Goal: Task Accomplishment & Management: Complete application form

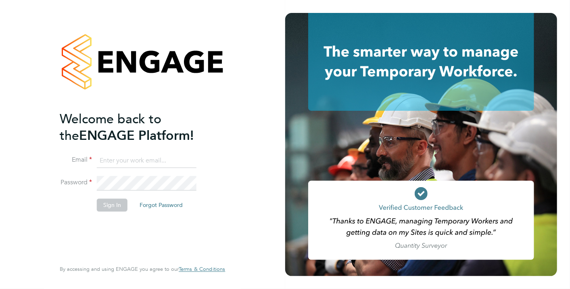
type input "Ellie.Moorcroft@Vistry.co.uk"
click at [124, 201] on button "Sign In" at bounding box center [112, 204] width 31 height 13
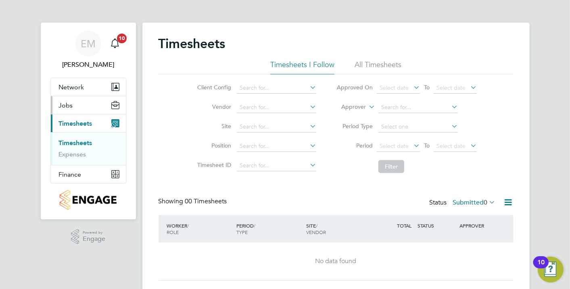
click at [79, 107] on button "Jobs" at bounding box center [88, 105] width 75 height 18
click at [77, 123] on link "Vacancies" at bounding box center [73, 125] width 29 height 8
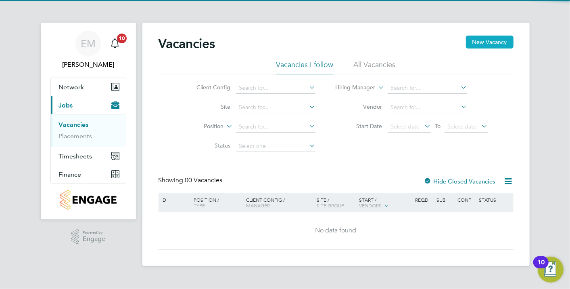
click at [483, 42] on button "New Vacancy" at bounding box center [490, 42] width 48 height 13
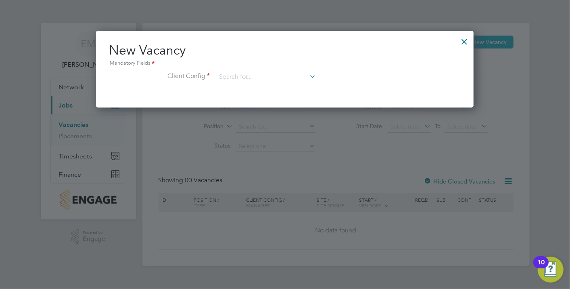
scroll to position [76, 378]
click at [244, 74] on input at bounding box center [266, 77] width 100 height 12
click at [265, 175] on li "Countryside Properties UK Ltd" at bounding box center [319, 175] width 207 height 11
type input "Countryside Properties UK Ltd"
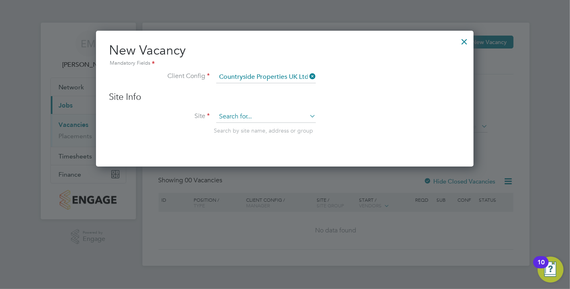
click at [253, 115] on input at bounding box center [266, 117] width 100 height 12
click at [288, 210] on li "Kenilworth / Ston eleigh (JV) - [PERSON_NAME]" at bounding box center [280, 212] width 128 height 11
type input "Kenilworth / [PERSON_NAME] (JV) - [GEOGRAPHIC_DATA]"
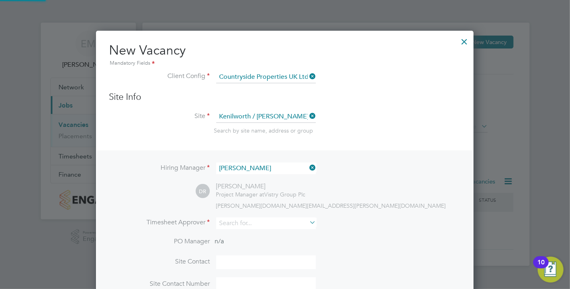
scroll to position [4, 4]
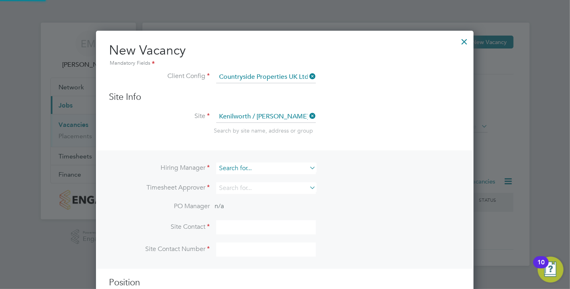
click at [272, 169] on input at bounding box center [266, 168] width 100 height 12
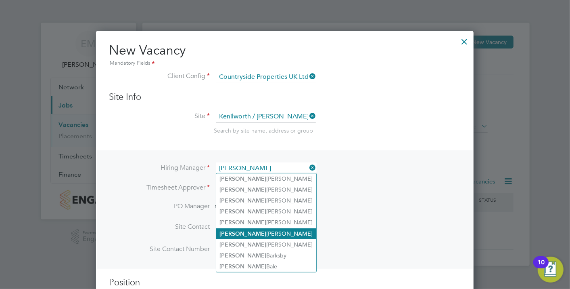
click at [266, 228] on li "[PERSON_NAME]" at bounding box center [266, 233] width 100 height 11
type input "[PERSON_NAME]"
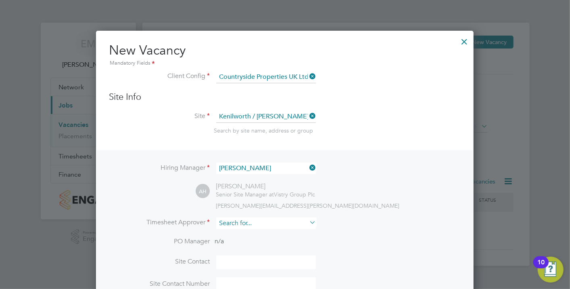
click at [245, 222] on input at bounding box center [266, 223] width 100 height 12
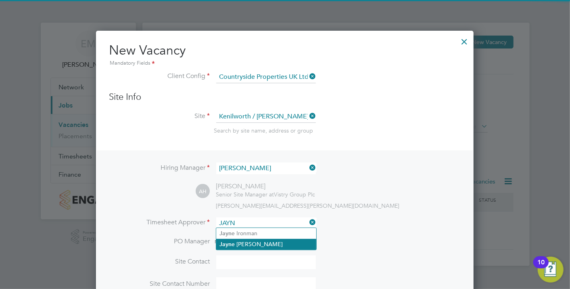
click at [255, 243] on li "[PERSON_NAME]" at bounding box center [266, 244] width 100 height 11
type input "[PERSON_NAME]"
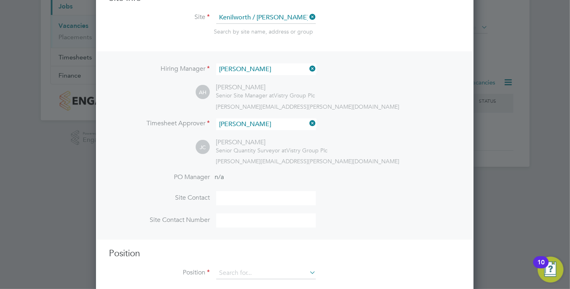
scroll to position [112, 0]
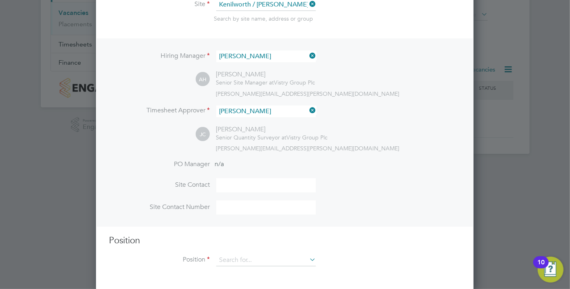
click at [223, 185] on input at bounding box center [266, 185] width 100 height 14
type input "[PERSON_NAME]"
click at [205, 230] on ng-template "Hiring Manager [PERSON_NAME] AH [PERSON_NAME] Senior Site Manager at Vistry Gro…" at bounding box center [285, 156] width 352 height 236
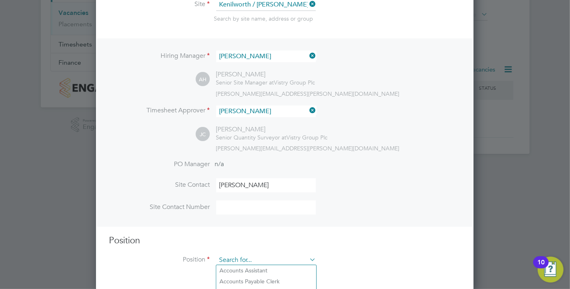
click at [243, 255] on input at bounding box center [266, 260] width 100 height 12
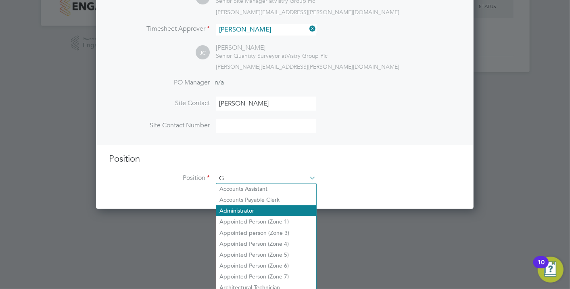
scroll to position [1157, 378]
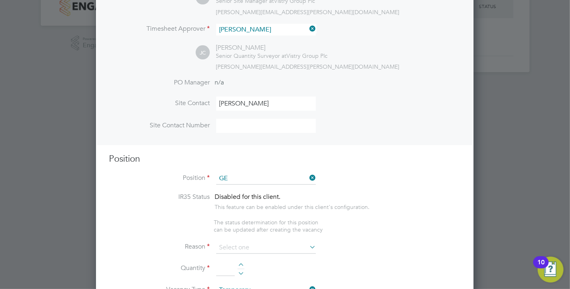
click at [278, 271] on li "[PERSON_NAME] Labourer (Zone 5)" at bounding box center [266, 276] width 100 height 11
type input "General Labourer (Zone 5)"
type textarea "- General labouring duties - Supporting the trades on site - Moving materials a…"
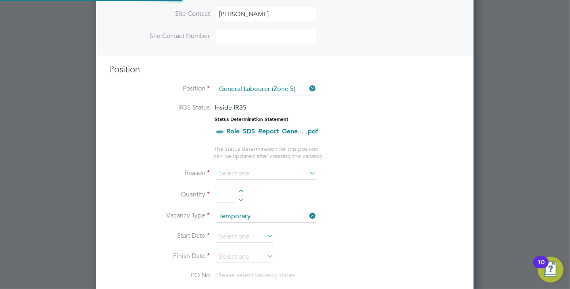
scroll to position [23, 42]
click at [269, 169] on input at bounding box center [266, 173] width 100 height 12
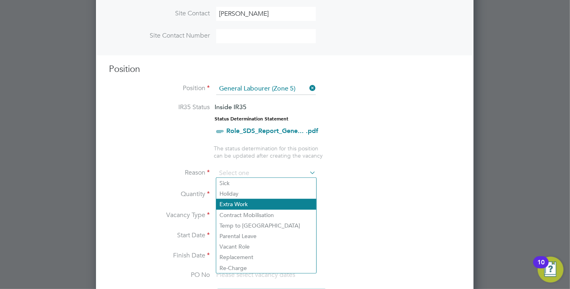
click at [237, 200] on li "Extra Work" at bounding box center [266, 204] width 100 height 10
type input "Extra Work"
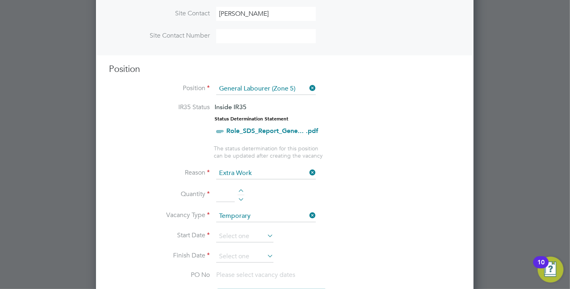
click at [242, 189] on div at bounding box center [241, 192] width 7 height 6
type input "1"
click at [239, 236] on input at bounding box center [244, 236] width 57 height 12
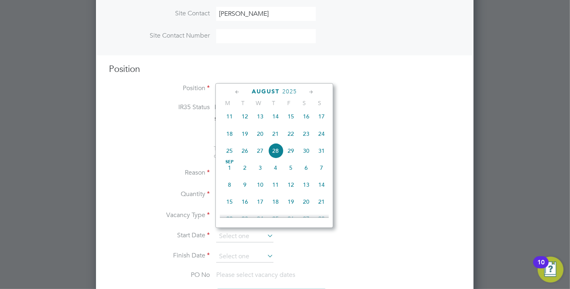
click at [232, 136] on span "18" at bounding box center [229, 133] width 15 height 15
type input "[DATE]"
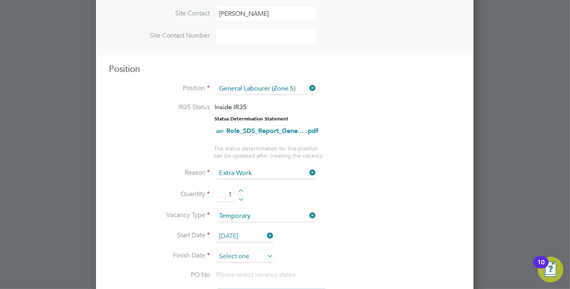
click at [250, 255] on input at bounding box center [244, 256] width 57 height 12
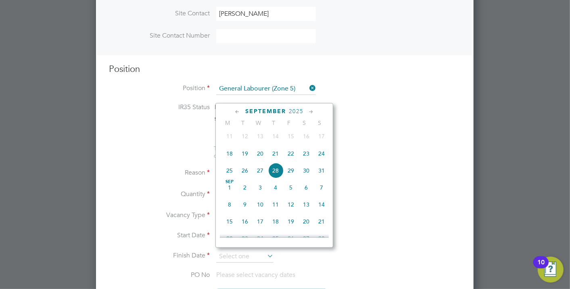
scroll to position [356, 0]
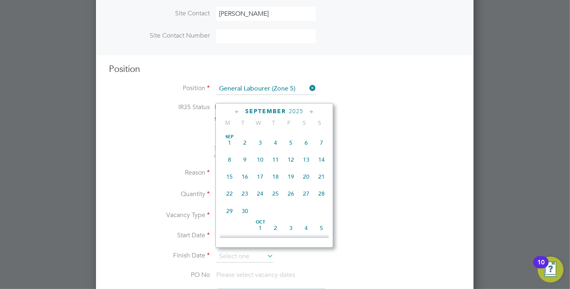
click at [243, 214] on span "30" at bounding box center [244, 210] width 15 height 15
type input "[DATE]"
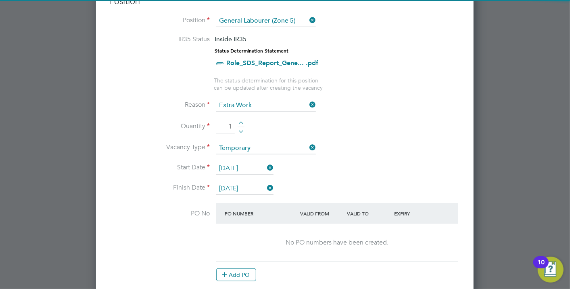
scroll to position [372, 0]
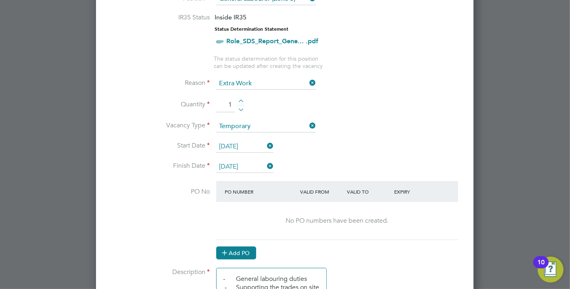
click at [245, 246] on button "Add PO" at bounding box center [236, 252] width 40 height 13
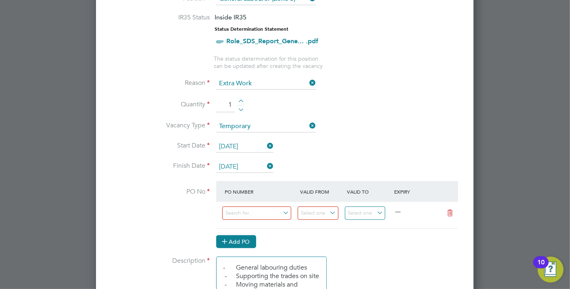
scroll to position [1216, 378]
click at [249, 208] on input at bounding box center [256, 212] width 69 height 13
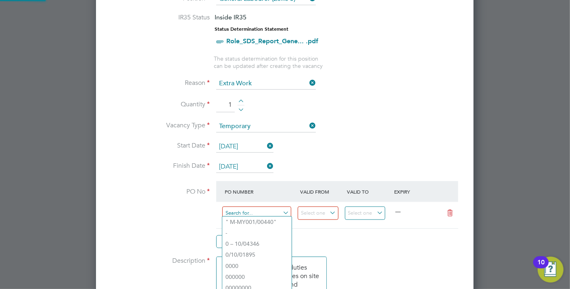
paste input "M-CZ548/00010"
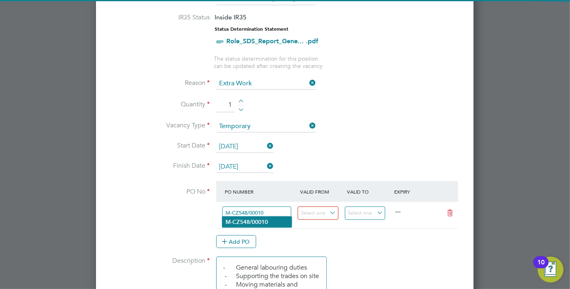
type input "M-CZ548/00010"
click at [264, 220] on b "M-CZ548/00010" at bounding box center [247, 221] width 42 height 7
type input "[DATE]"
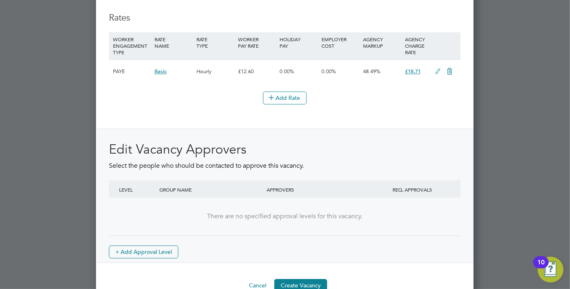
scroll to position [958, 0]
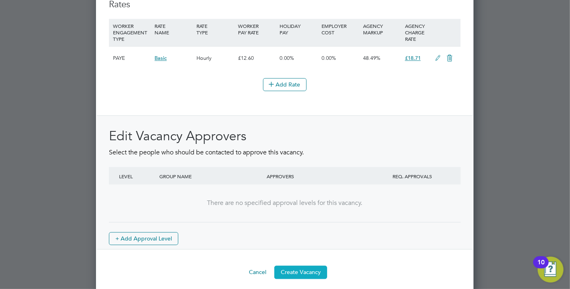
click at [308, 265] on button "Create Vacancy" at bounding box center [300, 271] width 53 height 13
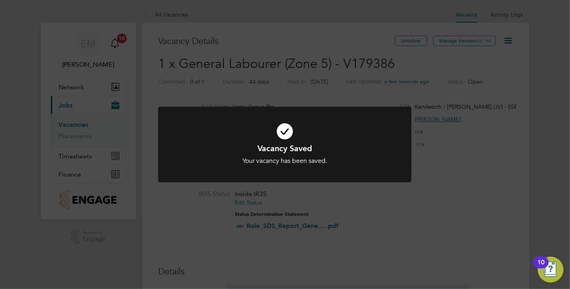
click at [446, 77] on div "Vacancy Saved Your vacancy has been saved. Cancel Okay" at bounding box center [285, 144] width 570 height 289
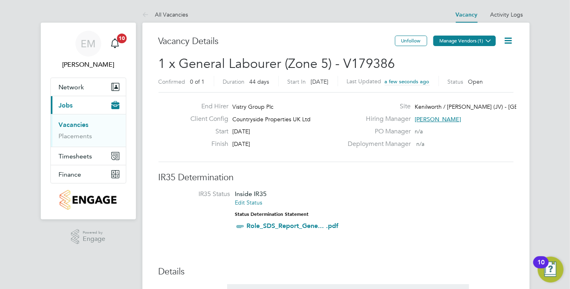
click at [462, 39] on button "Manage Vendors (1)" at bounding box center [464, 41] width 63 height 10
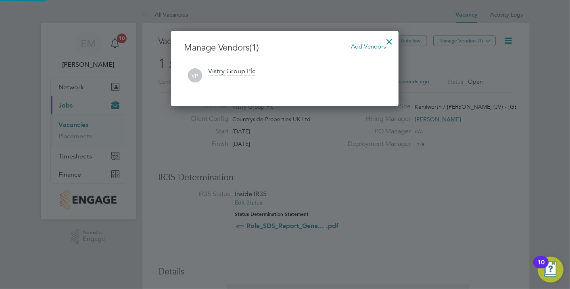
click at [366, 44] on span "Add Vendors" at bounding box center [368, 46] width 35 height 8
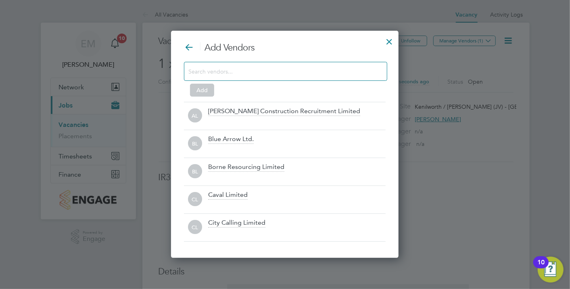
click at [258, 77] on div at bounding box center [285, 71] width 203 height 19
click at [253, 71] on input at bounding box center [279, 71] width 182 height 10
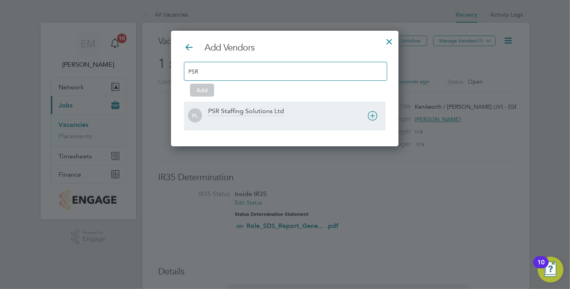
type input "PSR"
click at [324, 127] on div "PL PSR Staffing Solutions Ltd" at bounding box center [285, 116] width 202 height 28
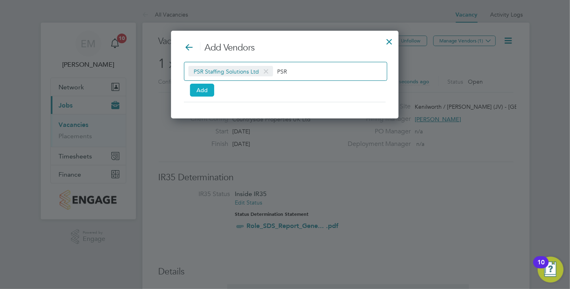
click at [199, 88] on button "Add" at bounding box center [202, 90] width 24 height 13
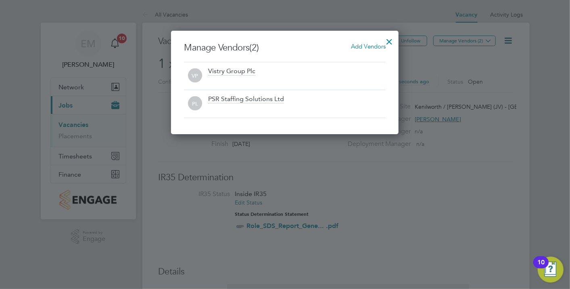
click at [389, 38] on div at bounding box center [389, 39] width 15 height 15
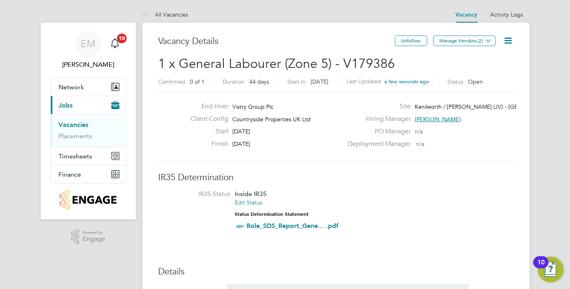
click at [80, 123] on link "Vacancies" at bounding box center [74, 125] width 30 height 8
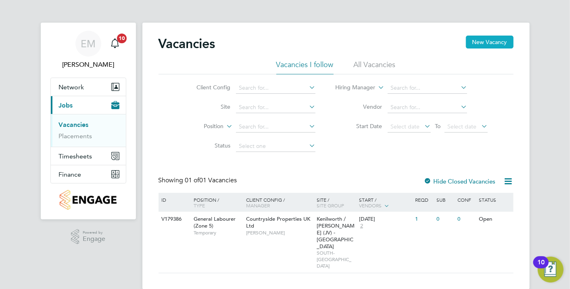
click at [473, 42] on button "New Vacancy" at bounding box center [490, 42] width 48 height 13
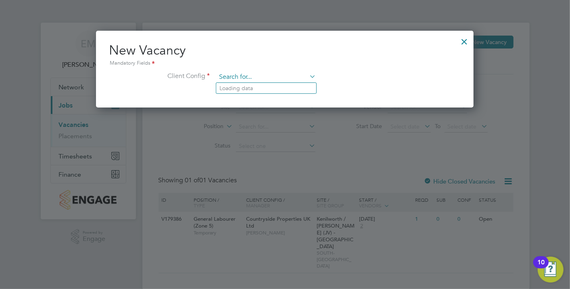
click at [242, 75] on input at bounding box center [266, 77] width 100 height 12
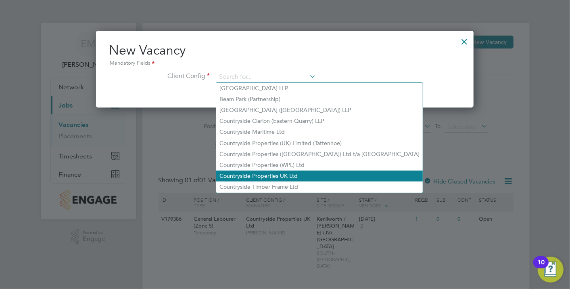
click at [268, 173] on li "Countryside Properties UK Ltd" at bounding box center [319, 175] width 207 height 11
type input "Countryside Properties UK Ltd"
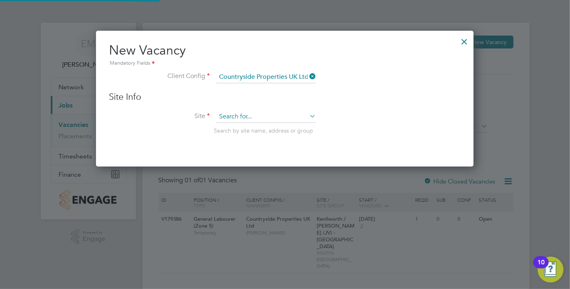
click at [256, 114] on input at bounding box center [266, 117] width 100 height 12
type input "F"
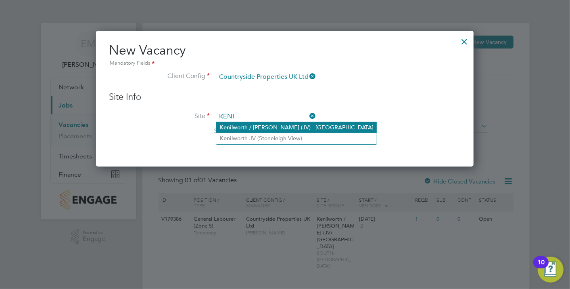
click at [261, 124] on li "[PERSON_NAME] / [PERSON_NAME] (JV) - [GEOGRAPHIC_DATA]" at bounding box center [296, 127] width 161 height 11
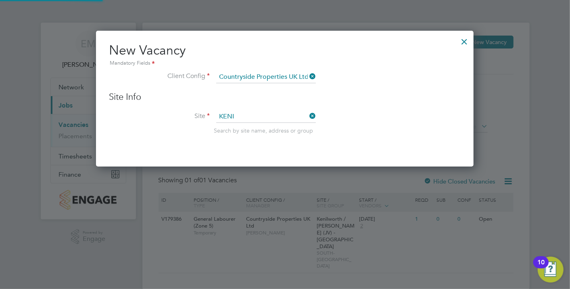
type input "Kenilworth / [PERSON_NAME] (JV) - [GEOGRAPHIC_DATA]"
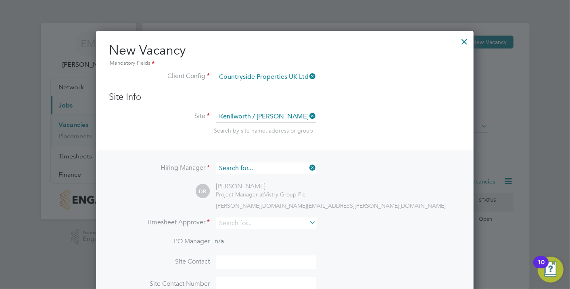
click at [264, 165] on input at bounding box center [266, 168] width 100 height 12
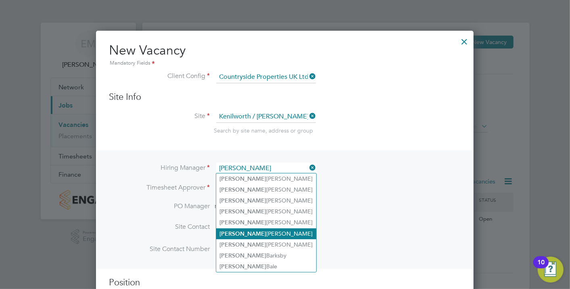
click at [253, 233] on li "[PERSON_NAME]" at bounding box center [266, 233] width 100 height 11
type input "[PERSON_NAME]"
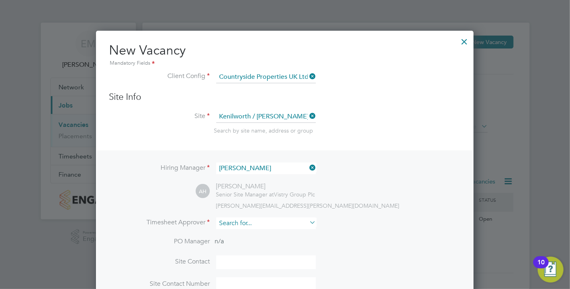
click at [242, 223] on input at bounding box center [266, 223] width 100 height 12
drag, startPoint x: 246, startPoint y: 218, endPoint x: 199, endPoint y: 219, distance: 46.4
click at [199, 219] on li "Timesheet Approver FORKL" at bounding box center [285, 227] width 352 height 20
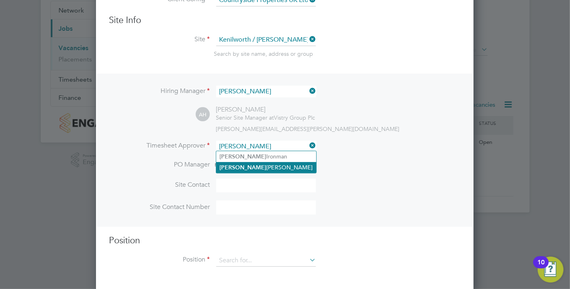
click at [248, 168] on li "[PERSON_NAME]" at bounding box center [266, 167] width 100 height 11
type input "[PERSON_NAME]"
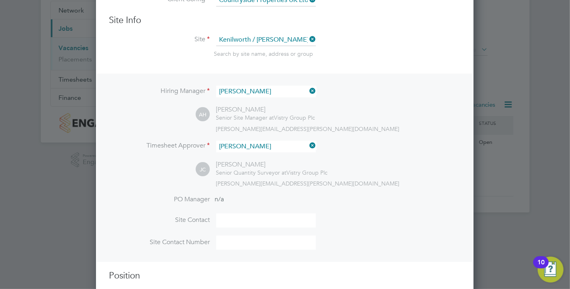
click at [228, 217] on input at bounding box center [266, 220] width 100 height 14
click at [222, 224] on input at bounding box center [266, 220] width 100 height 14
type input "[PERSON_NAME]"
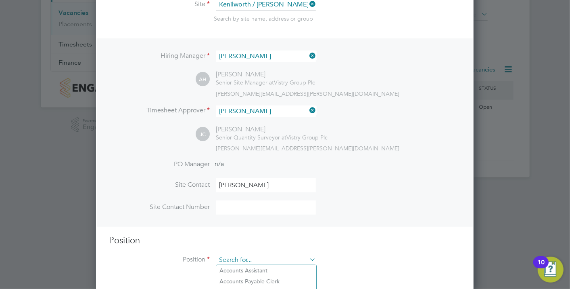
click at [230, 262] on input at bounding box center [266, 260] width 100 height 12
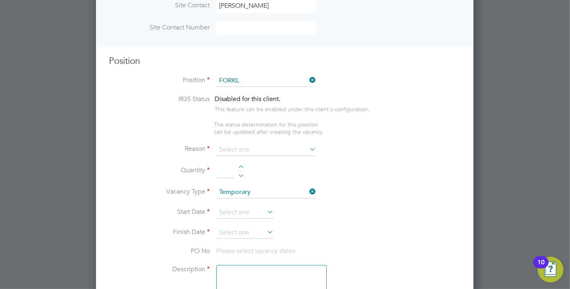
click at [267, 151] on li "Forkl ift Operator (Zone 5)" at bounding box center [266, 156] width 100 height 11
type input "Forklift Operator (Zone 5)"
type textarea "Operate construction plant. Telehandlers / Rough Terrain Trucks. Delivering lar…"
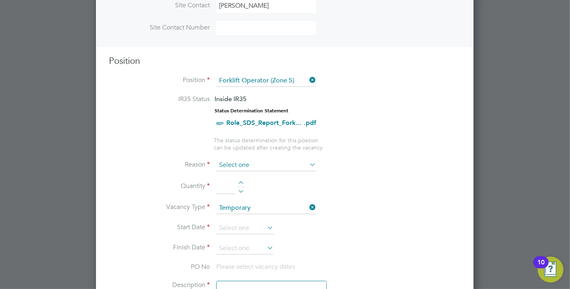
click at [256, 160] on input at bounding box center [266, 165] width 100 height 12
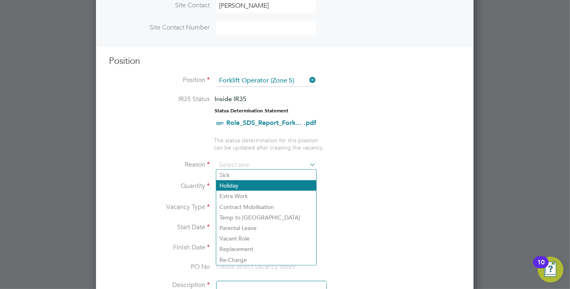
click at [240, 186] on li "Holiday" at bounding box center [266, 185] width 100 height 10
type input "Holiday"
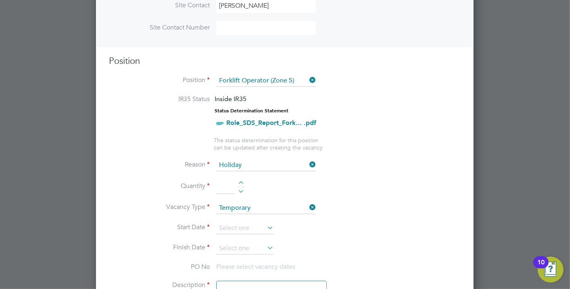
click at [240, 179] on li "Quantity" at bounding box center [285, 190] width 352 height 23
click at [241, 181] on div at bounding box center [241, 184] width 7 height 6
type input "1"
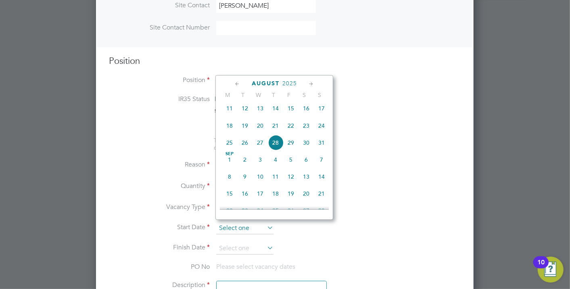
click at [241, 225] on input at bounding box center [244, 228] width 57 height 12
click at [262, 130] on span "20" at bounding box center [260, 125] width 15 height 15
type input "[DATE]"
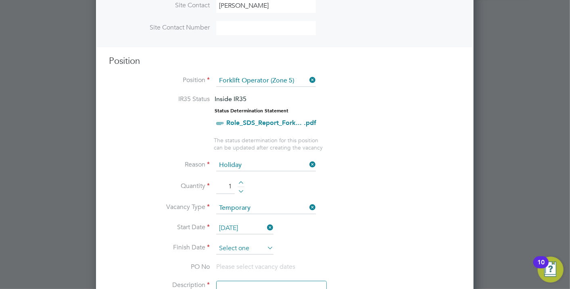
click at [234, 243] on input at bounding box center [244, 248] width 57 height 12
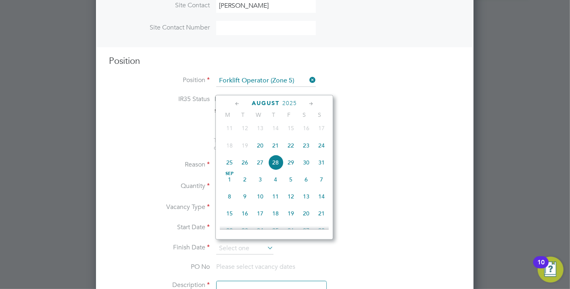
click at [295, 149] on span "22" at bounding box center [290, 145] width 15 height 15
type input "[DATE]"
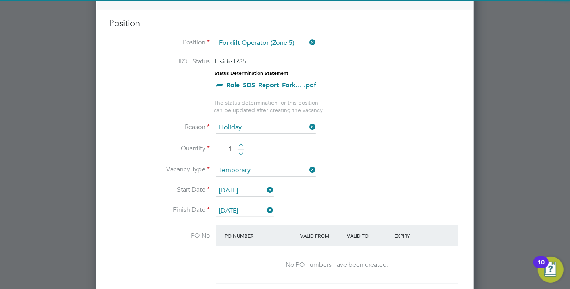
scroll to position [381, 0]
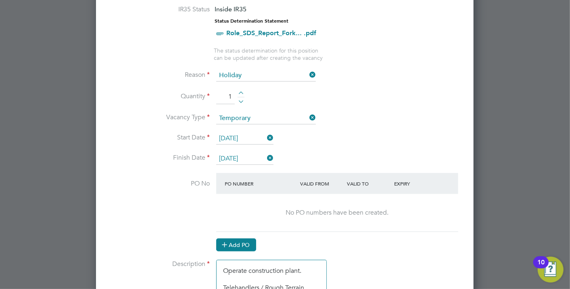
click at [239, 238] on button "Add PO" at bounding box center [236, 244] width 40 height 13
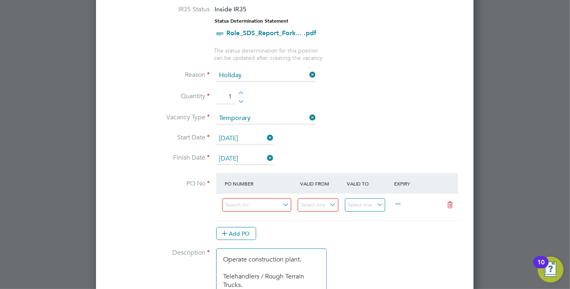
scroll to position [1237, 378]
click at [243, 202] on input at bounding box center [256, 204] width 69 height 13
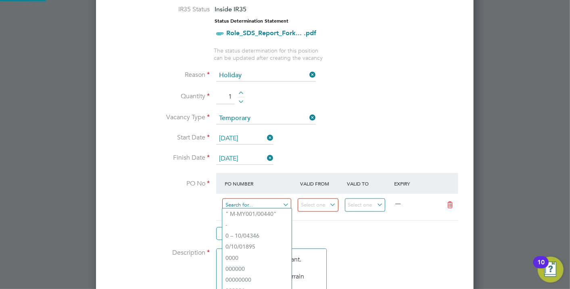
paste input "M-CZ548/00010"
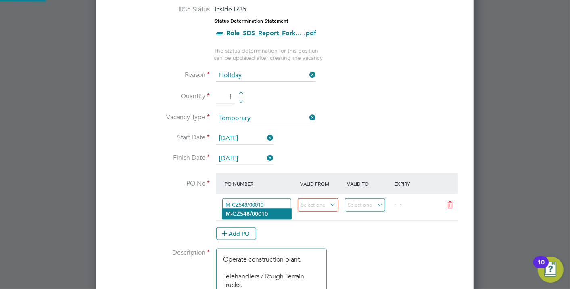
type input "M-CZ548/00010"
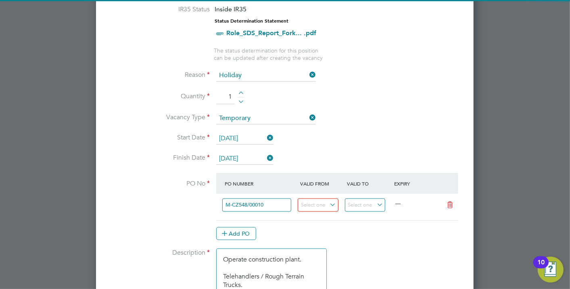
click at [264, 210] on b "M-CZ548/00010" at bounding box center [247, 213] width 42 height 7
type input "[DATE]"
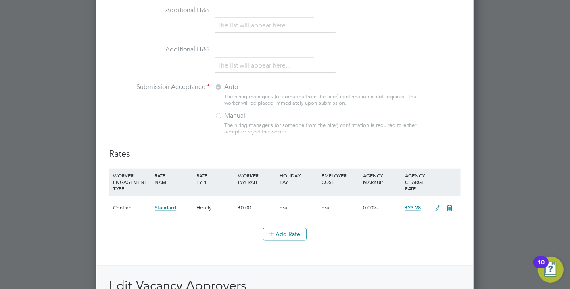
scroll to position [979, 0]
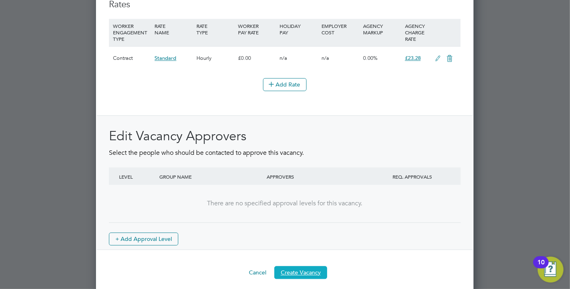
click at [303, 269] on button "Create Vacancy" at bounding box center [300, 272] width 53 height 13
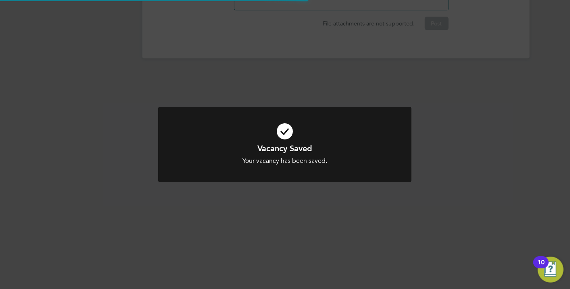
scroll to position [13, 159]
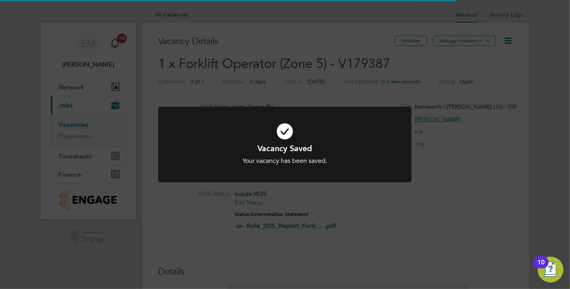
click at [356, 136] on icon at bounding box center [285, 130] width 210 height 31
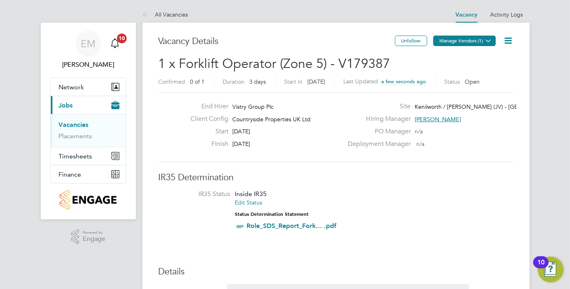
click at [455, 42] on button "Manage Vendors (1)" at bounding box center [464, 41] width 63 height 10
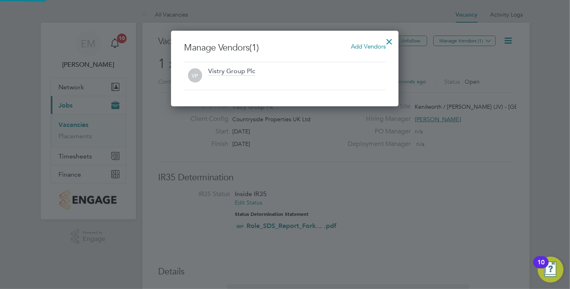
click at [370, 47] on span "Add Vendors" at bounding box center [368, 46] width 35 height 8
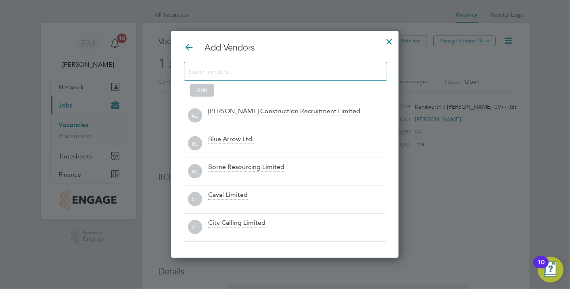
click at [272, 70] on input at bounding box center [279, 71] width 182 height 10
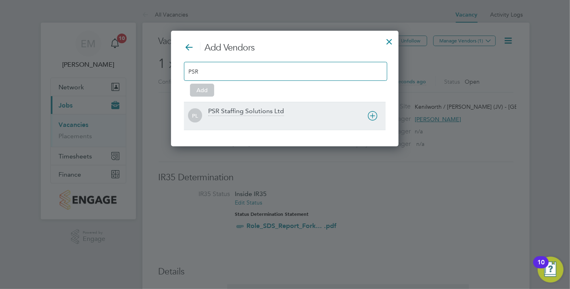
type input "PSR"
click at [299, 122] on div at bounding box center [297, 121] width 178 height 8
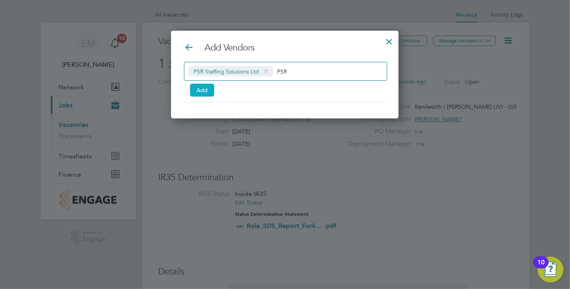
click at [211, 94] on button "Add" at bounding box center [202, 90] width 24 height 13
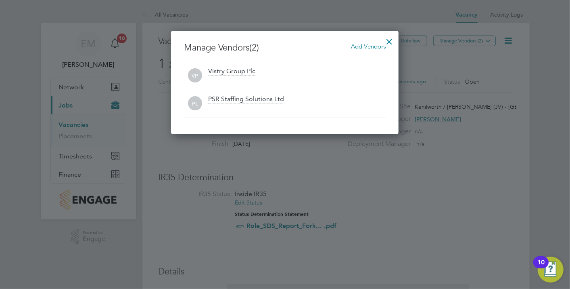
click at [391, 39] on div at bounding box center [389, 39] width 15 height 15
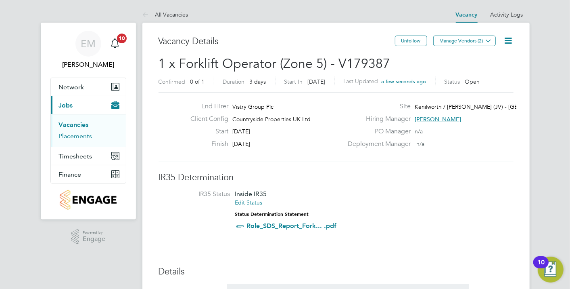
click at [73, 137] on link "Placements" at bounding box center [75, 136] width 33 height 8
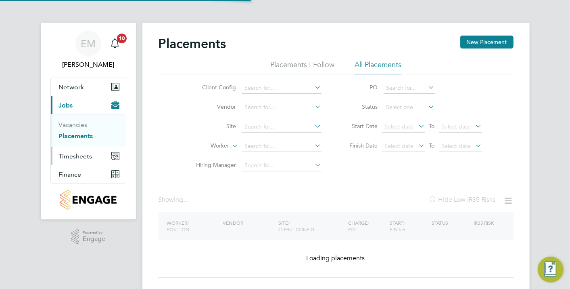
click at [82, 158] on span "Timesheets" at bounding box center [75, 156] width 33 height 8
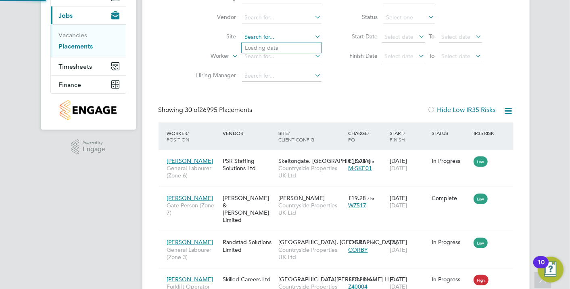
click at [262, 36] on input at bounding box center [282, 36] width 80 height 11
click at [292, 48] on li "[PERSON_NAME] worth / [PERSON_NAME] (JV) - [GEOGRAPHIC_DATA]" at bounding box center [339, 47] width 194 height 11
type input "Kenilworth / [PERSON_NAME] (JV) - [GEOGRAPHIC_DATA]"
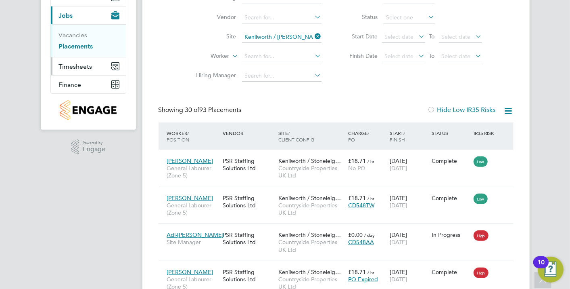
click at [75, 63] on span "Timesheets" at bounding box center [75, 67] width 33 height 8
click at [78, 53] on link "Timesheets" at bounding box center [75, 53] width 33 height 8
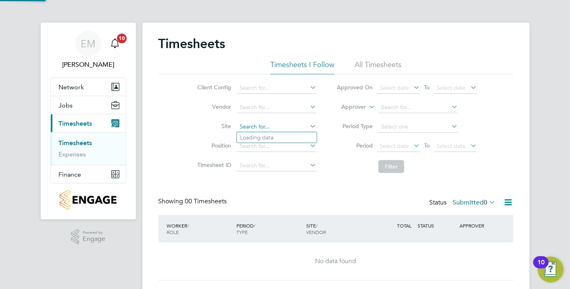
click at [253, 129] on input at bounding box center [277, 126] width 80 height 11
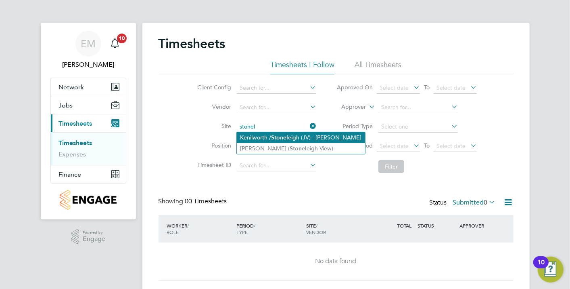
click at [270, 132] on li "Kenilworth / [PERSON_NAME] (JV) - [PERSON_NAME]" at bounding box center [301, 137] width 128 height 11
type input "Kenilworth / [PERSON_NAME] (JV) - [GEOGRAPHIC_DATA]"
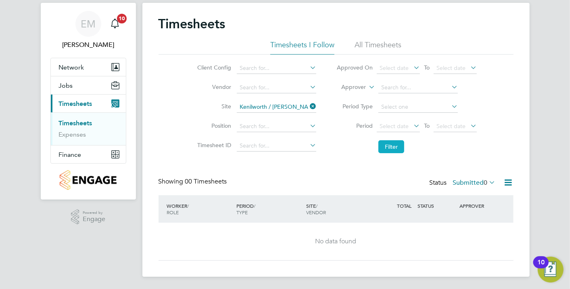
click at [390, 143] on button "Filter" at bounding box center [392, 146] width 26 height 13
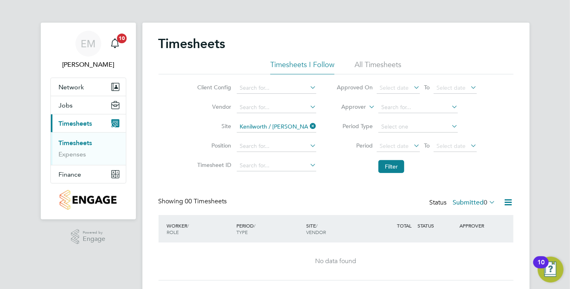
click at [369, 68] on li "All Timesheets" at bounding box center [378, 67] width 47 height 15
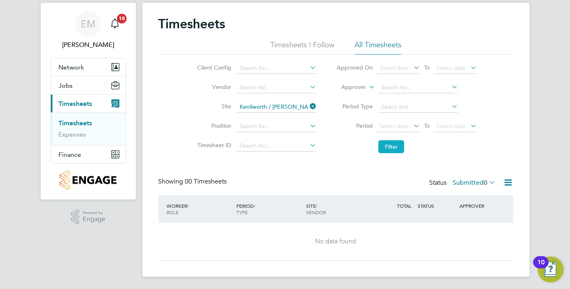
click at [393, 146] on button "Filter" at bounding box center [392, 146] width 26 height 13
click at [255, 65] on input at bounding box center [277, 68] width 80 height 11
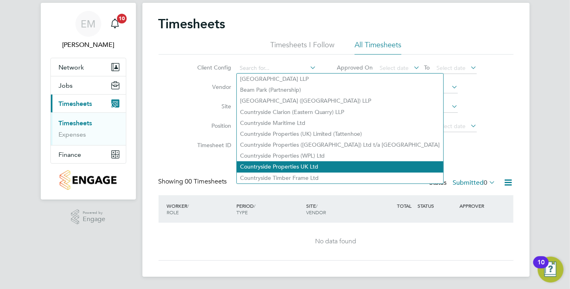
click at [285, 161] on li "Countryside Properties UK Ltd" at bounding box center [340, 166] width 207 height 11
type input "Countryside Properties UK Ltd"
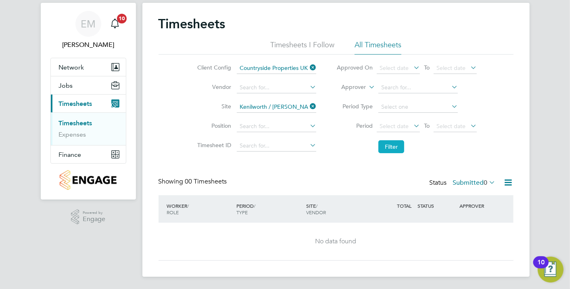
click at [386, 145] on button "Filter" at bounding box center [392, 146] width 26 height 13
